Goal: Information Seeking & Learning: Learn about a topic

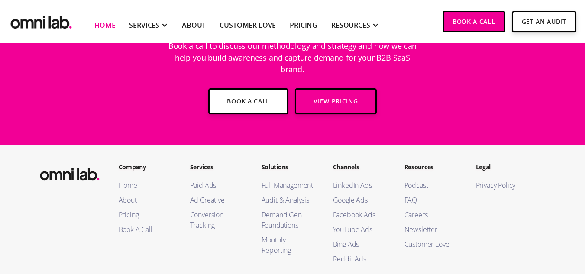
scroll to position [3214, 0]
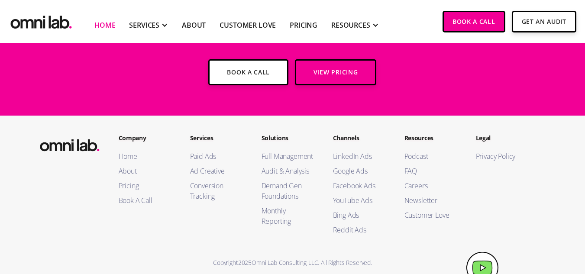
click at [527, 44] on section "Ready to work with us? Book a call to discuss our methodology and strategy and …" at bounding box center [292, 32] width 585 height 167
click at [129, 166] on link "About" at bounding box center [146, 171] width 54 height 10
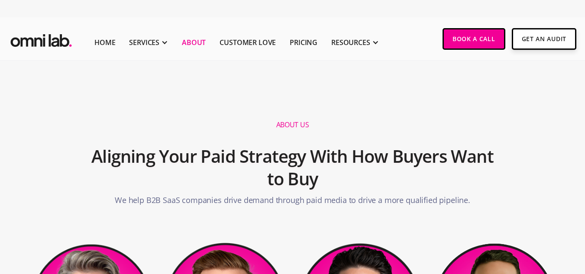
scroll to position [240, 0]
